Goal: Find specific page/section: Find specific page/section

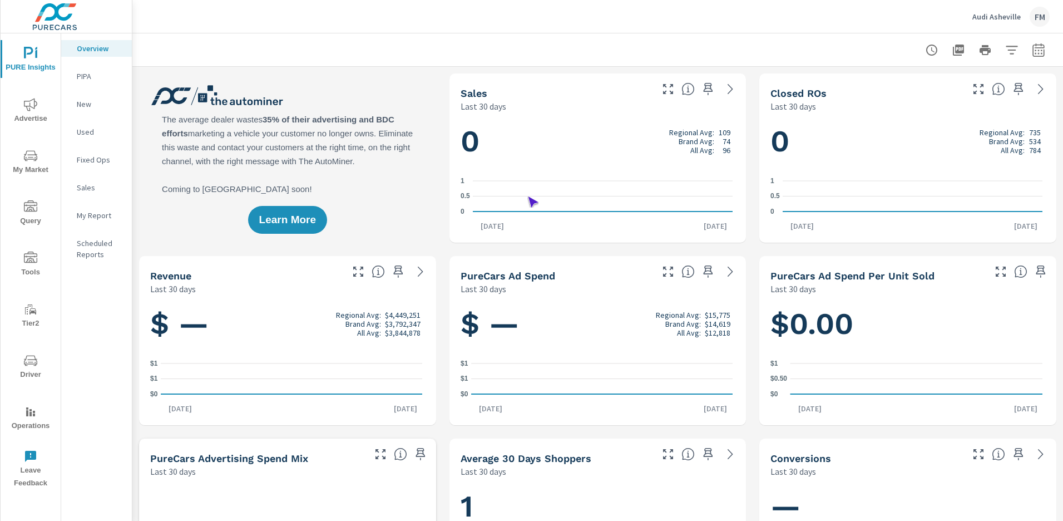
scroll to position [1, 0]
click at [31, 418] on span "Operations" at bounding box center [30, 418] width 53 height 27
